Goal: Navigation & Orientation: Find specific page/section

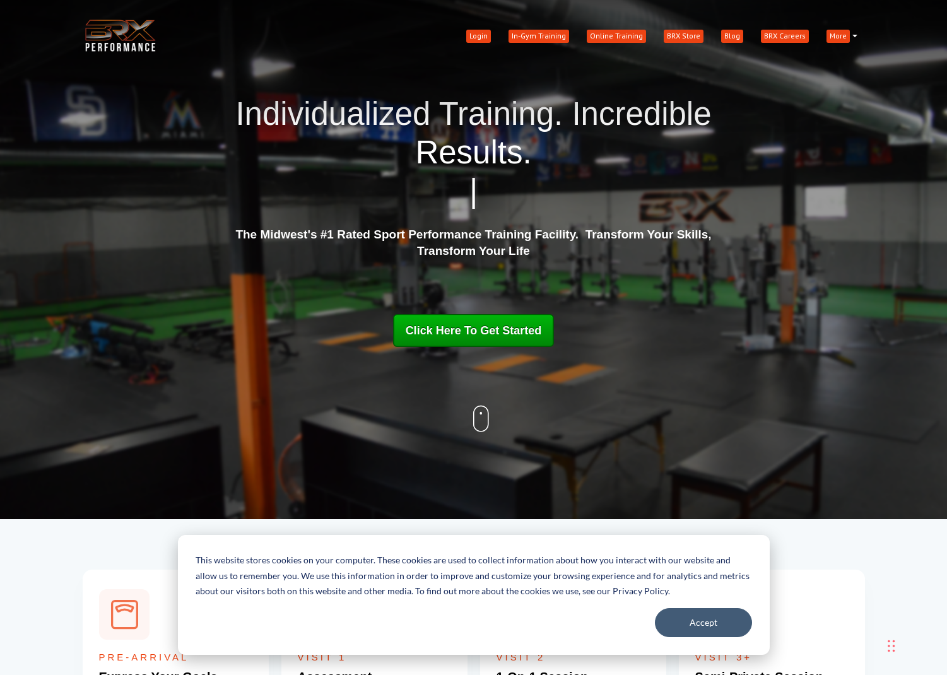
click at [682, 35] on span "BRX Store" at bounding box center [683, 36] width 40 height 13
click at [614, 35] on span "Online Training" at bounding box center [616, 36] width 59 height 13
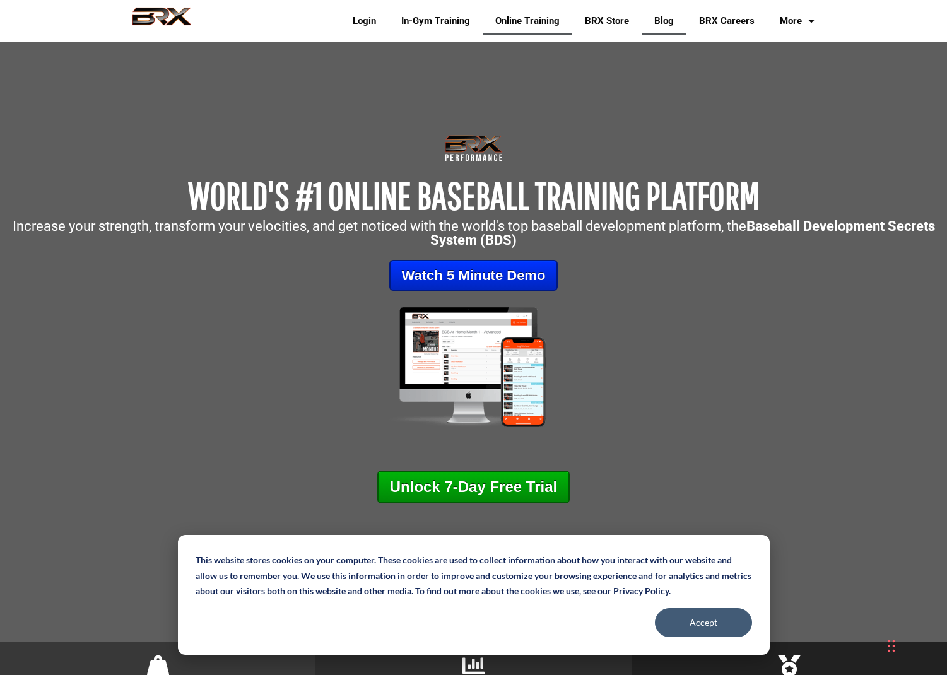
click at [663, 21] on span "Blog" at bounding box center [664, 21] width 20 height 13
